Goal: Information Seeking & Learning: Learn about a topic

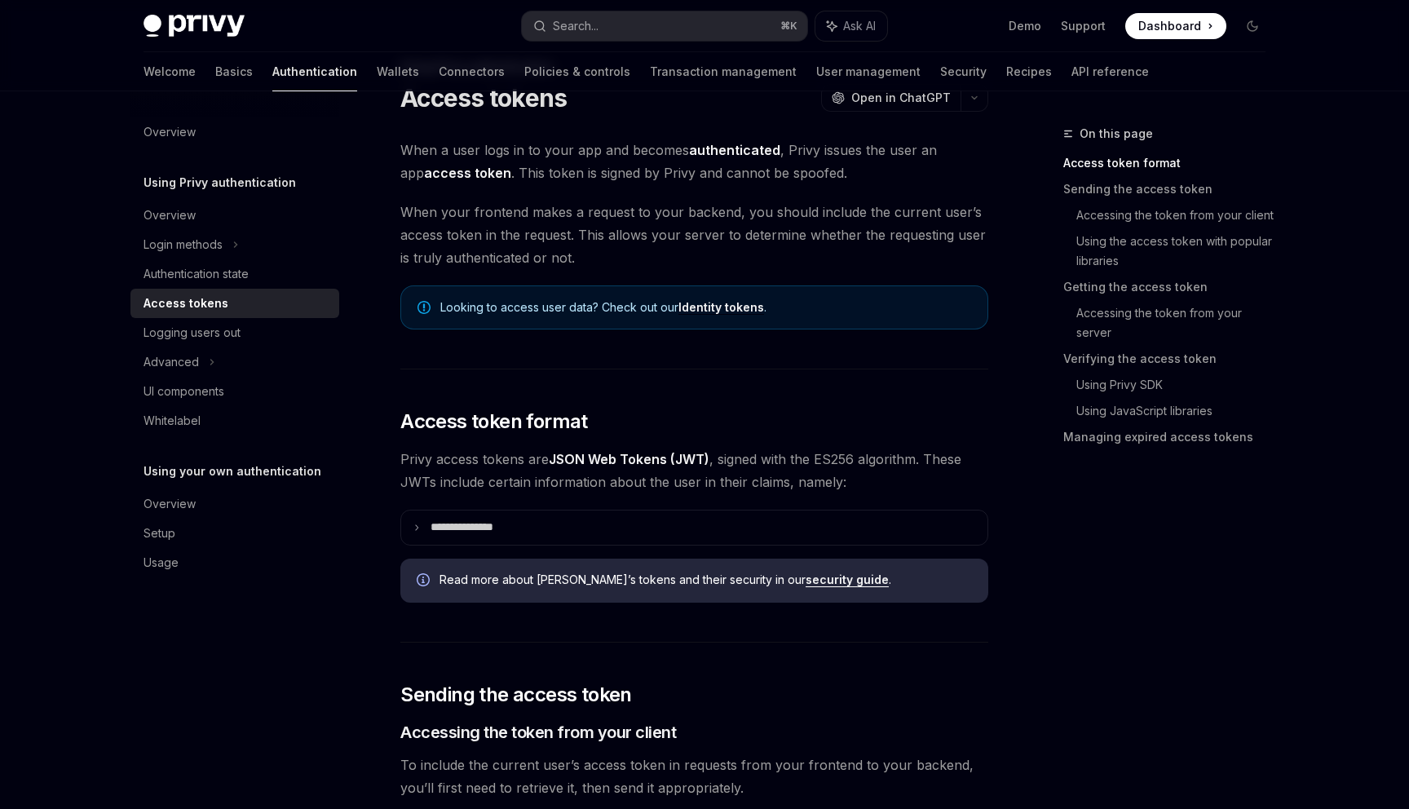
scroll to position [69, 0]
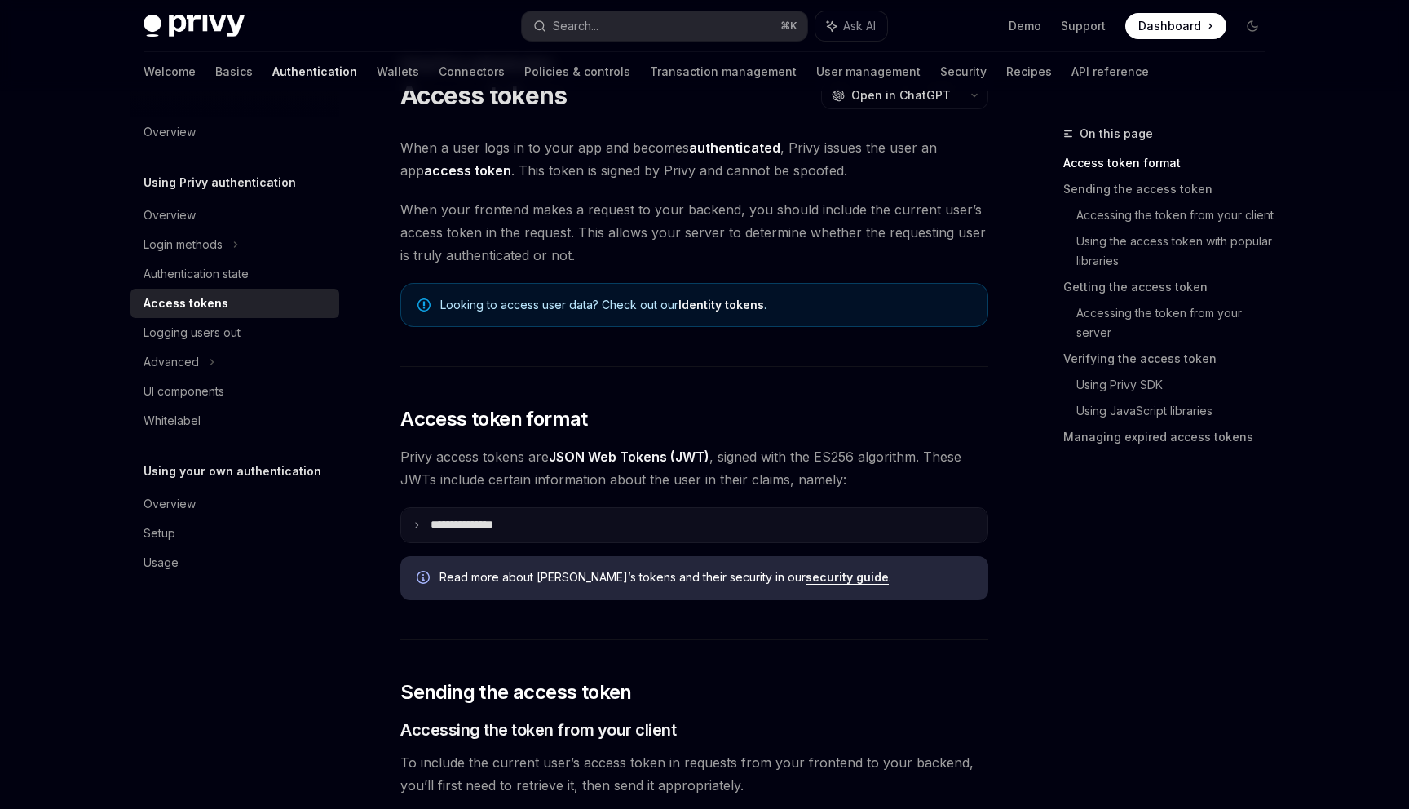
click at [468, 509] on summary "**********" at bounding box center [694, 525] width 586 height 34
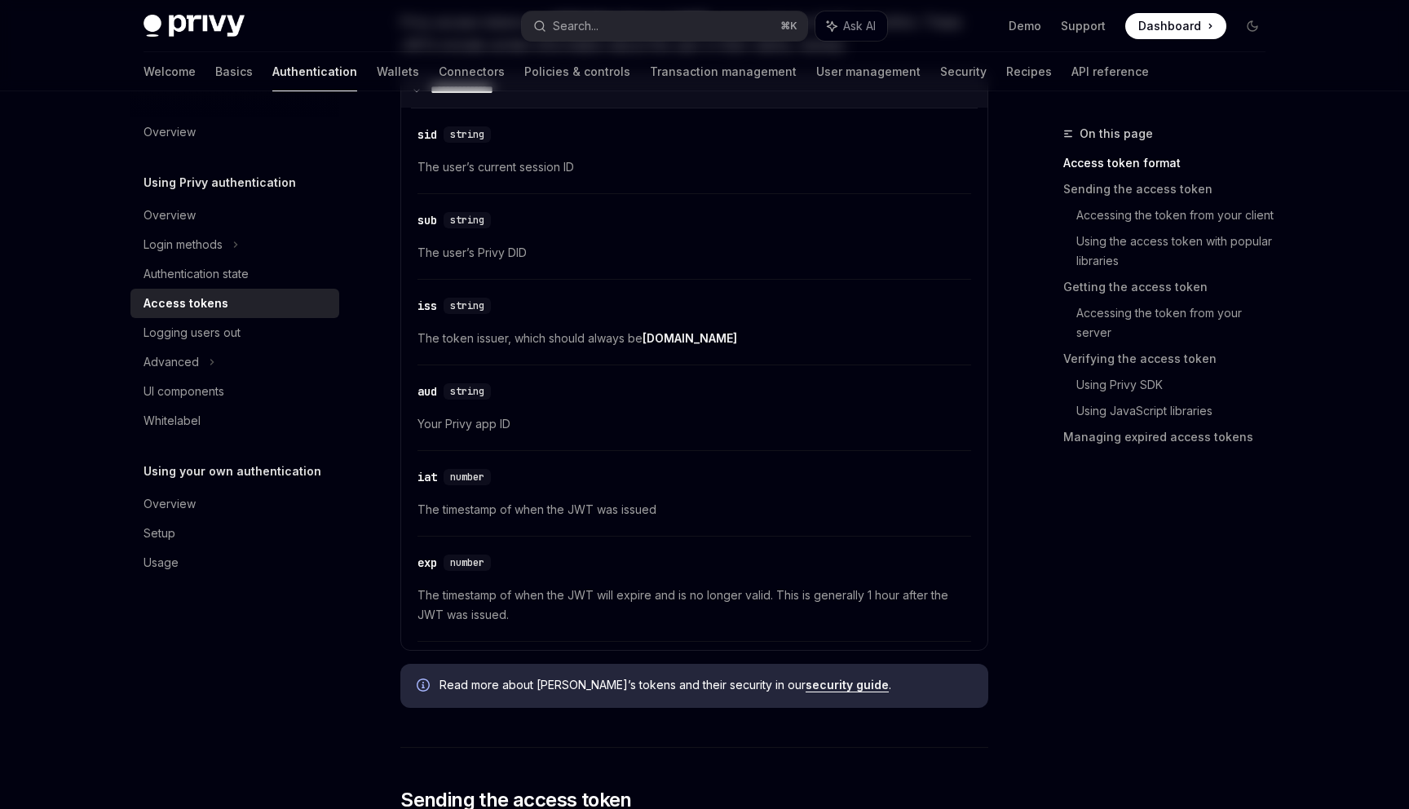
scroll to position [0, 0]
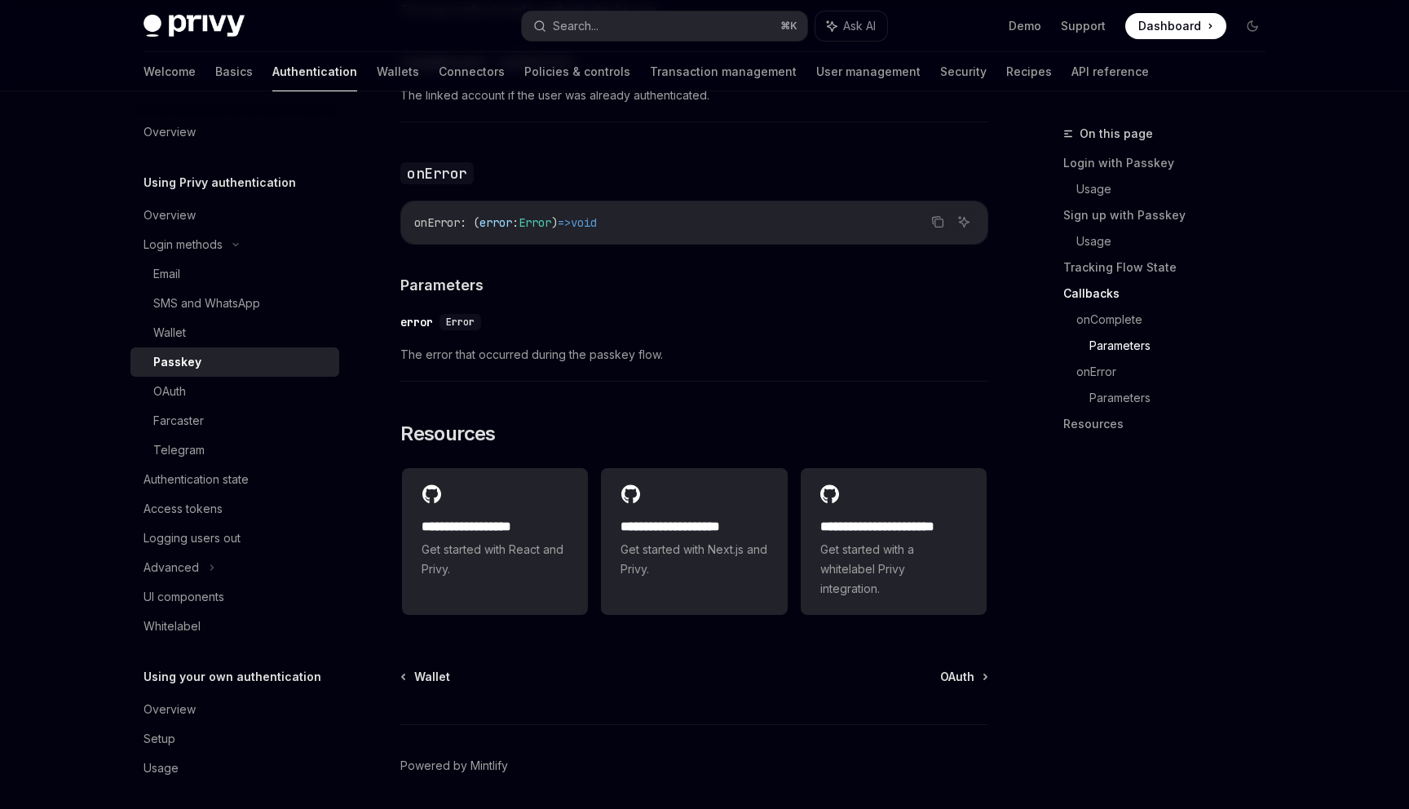
scroll to position [2689, 0]
